Goal: Task Accomplishment & Management: Complete application form

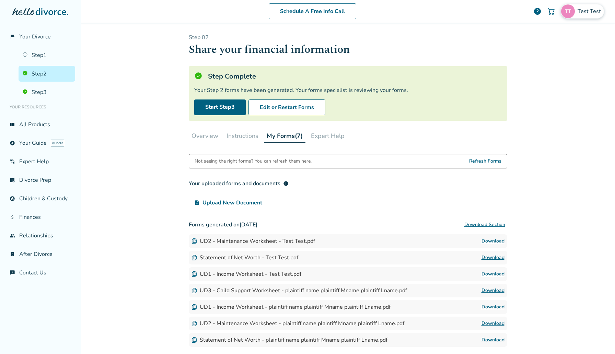
click at [568, 4] on div "Test Test" at bounding box center [582, 11] width 43 height 14
click at [554, 38] on span "[EMAIL_ADDRESS][DOMAIN_NAME]" at bounding box center [558, 42] width 91 height 15
copy span "[EMAIL_ADDRESS][DOMAIN_NAME]"
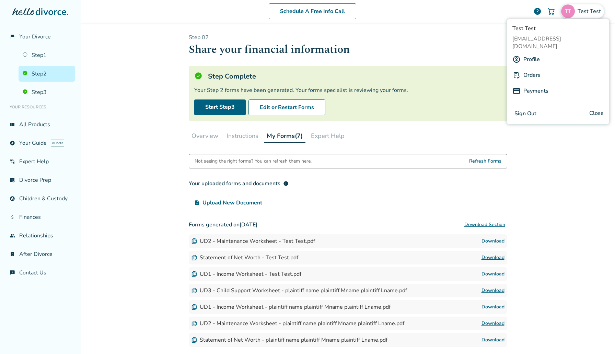
click at [177, 139] on div "Schedule A Free Info Call Test Test help Schedule A Free Call Test Test sephiro…" at bounding box center [348, 177] width 535 height 354
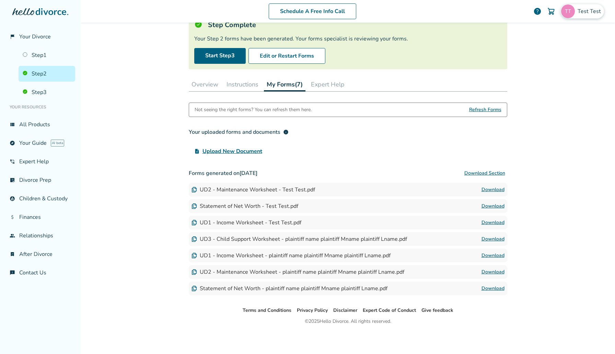
click at [593, 10] on span "Test Test" at bounding box center [591, 12] width 26 height 8
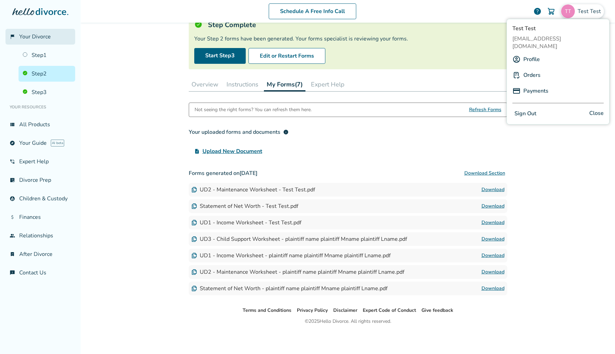
click at [38, 38] on span "Your Divorce" at bounding box center [35, 37] width 32 height 8
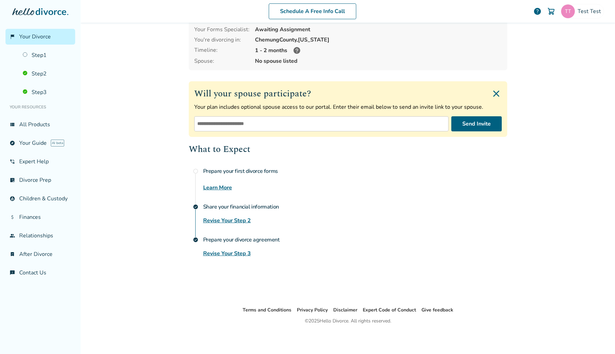
scroll to position [34, 0]
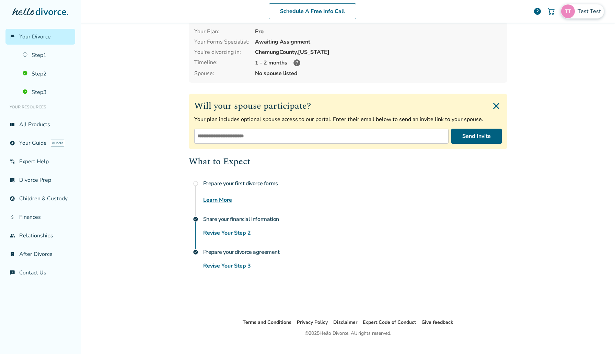
click at [584, 7] on div "Test Test" at bounding box center [582, 11] width 43 height 14
click at [525, 53] on link "Profile" at bounding box center [532, 59] width 16 height 13
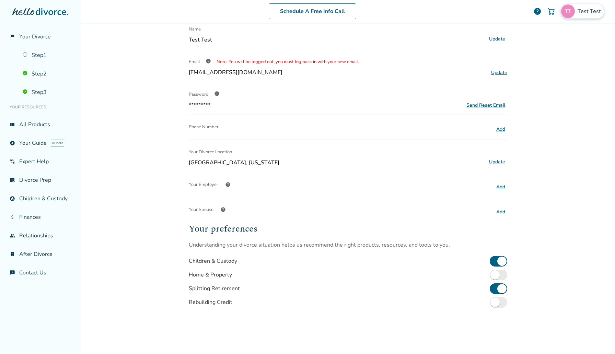
click at [594, 18] on div "Test Test" at bounding box center [582, 11] width 43 height 14
click at [530, 53] on link "Profile" at bounding box center [532, 59] width 16 height 13
click at [535, 53] on link "Profile" at bounding box center [532, 59] width 16 height 13
click at [528, 53] on link "Profile" at bounding box center [532, 59] width 16 height 13
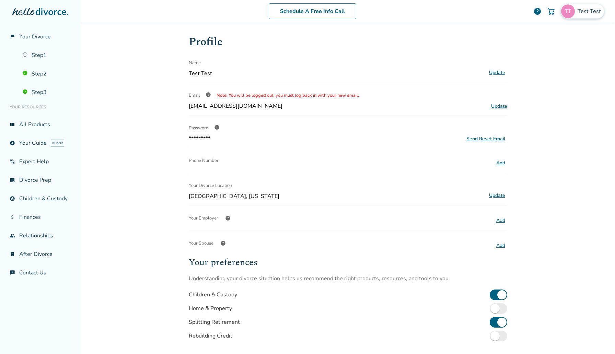
click at [580, 11] on span "Test Test" at bounding box center [591, 12] width 26 height 8
click at [536, 33] on div "Test Test [EMAIL_ADDRESS][DOMAIN_NAME] Profile Orders Payments Sign Out Close" at bounding box center [558, 72] width 103 height 106
click at [539, 35] on span "[EMAIL_ADDRESS][DOMAIN_NAME]" at bounding box center [558, 42] width 91 height 15
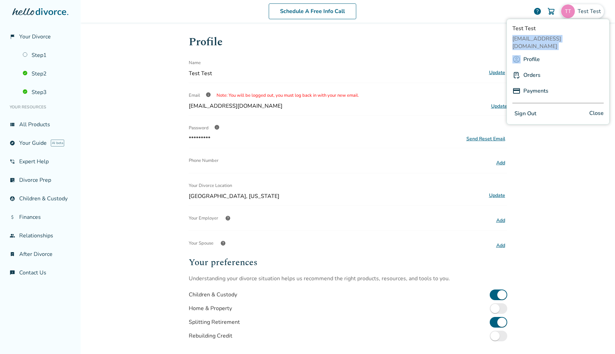
copy span "[EMAIL_ADDRESS][DOMAIN_NAME]"
click at [50, 34] on link "flag_2 Your Divorce" at bounding box center [40, 37] width 70 height 16
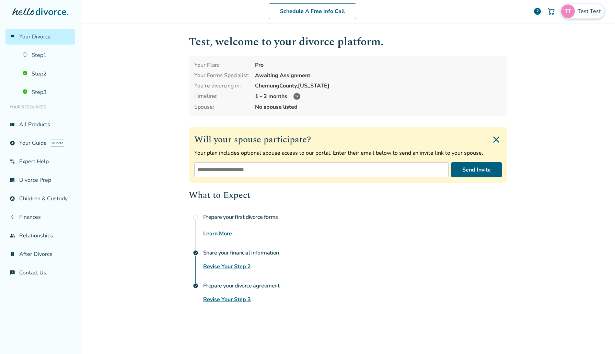
click at [571, 8] on img at bounding box center [568, 11] width 14 height 14
click at [535, 53] on link "Profile" at bounding box center [532, 59] width 16 height 13
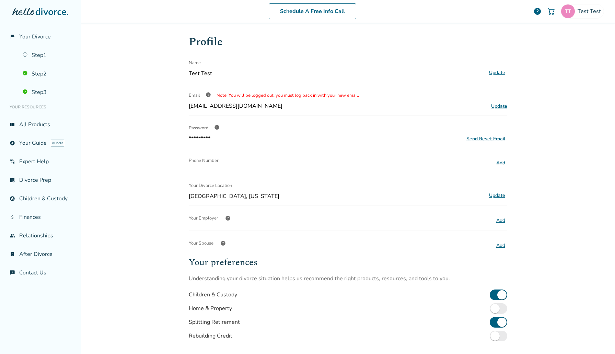
click at [501, 195] on button "Update" at bounding box center [497, 195] width 20 height 9
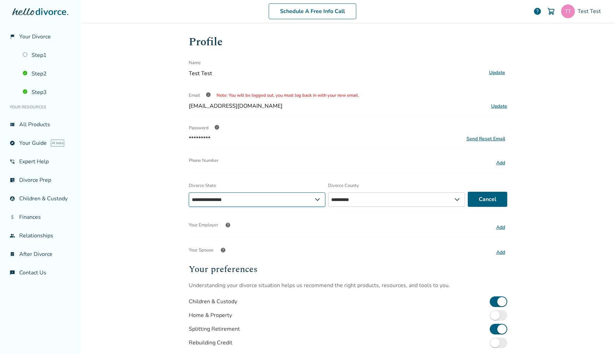
click at [294, 200] on select "**********" at bounding box center [257, 200] width 137 height 14
select select "**"
click at [189, 193] on select "**********" at bounding box center [257, 200] width 137 height 14
click at [405, 195] on select "**********" at bounding box center [400, 200] width 139 height 14
select select "*****"
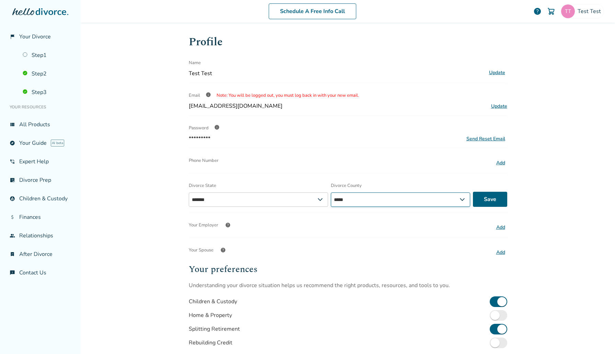
click at [331, 193] on select "**********" at bounding box center [400, 200] width 139 height 14
click at [500, 202] on button "Save" at bounding box center [490, 199] width 34 height 15
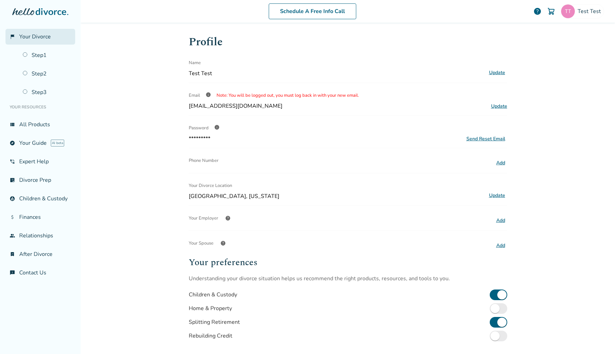
click at [50, 30] on link "flag_2 Your Divorce" at bounding box center [40, 37] width 70 height 16
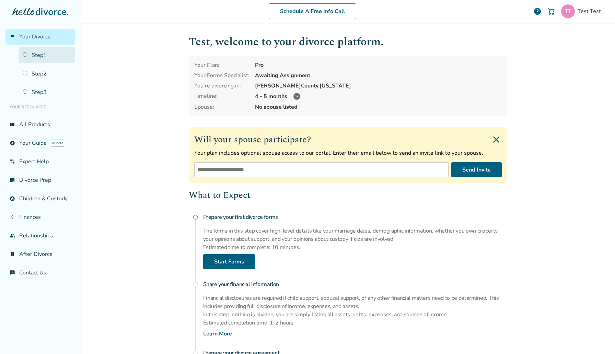
click at [44, 55] on link "Step 1" at bounding box center [47, 55] width 57 height 16
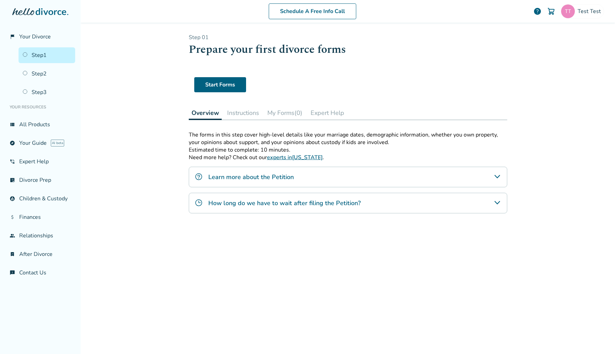
click at [287, 106] on button "My Forms (0)" at bounding box center [285, 113] width 41 height 14
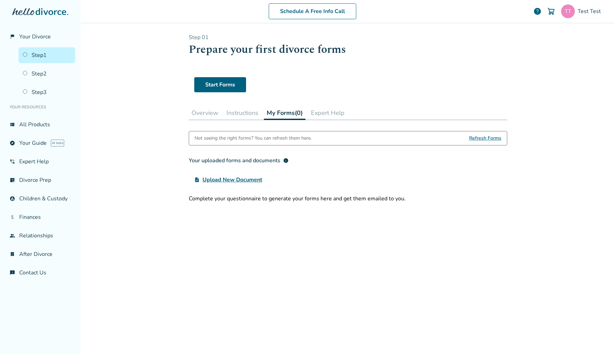
click at [287, 107] on button "My Forms (0)" at bounding box center [285, 113] width 42 height 14
click at [588, 7] on div "Test Test" at bounding box center [582, 11] width 43 height 14
click at [532, 36] on span "[EMAIL_ADDRESS][DOMAIN_NAME]" at bounding box center [558, 42] width 91 height 15
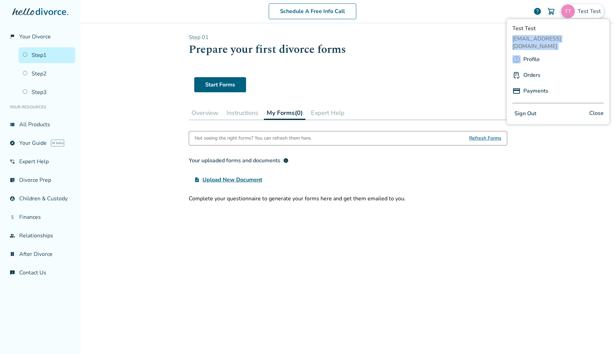
copy span "[EMAIL_ADDRESS][DOMAIN_NAME]"
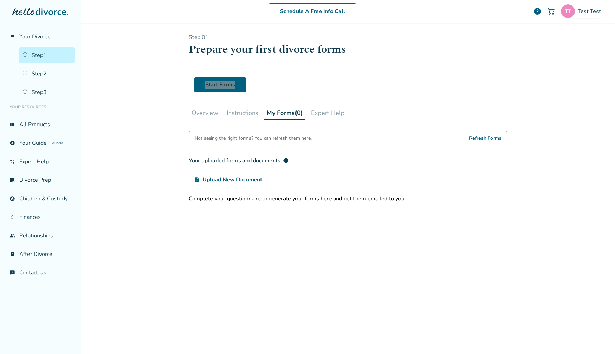
drag, startPoint x: 215, startPoint y: 88, endPoint x: 319, endPoint y: 20, distance: 124.1
click at [0, 0] on div "flag_2 Your Divorce Step 1 Step 2 Step 3 Your Resources view_list All Products …" at bounding box center [307, 177] width 615 height 354
